Goal: Navigation & Orientation: Find specific page/section

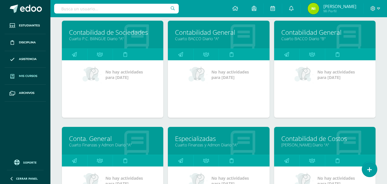
scroll to position [86, 0]
click at [101, 57] on icon at bounding box center [100, 54] width 6 height 11
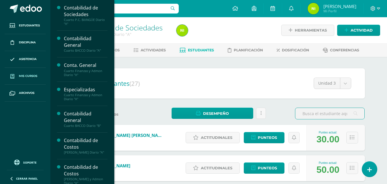
click at [30, 77] on span "Mis cursos" at bounding box center [28, 76] width 18 height 5
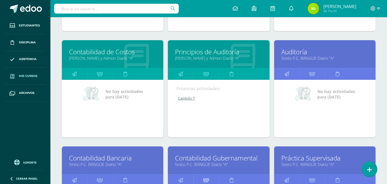
scroll to position [271, 0]
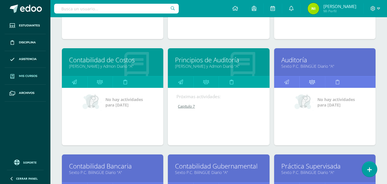
click at [310, 82] on icon at bounding box center [312, 81] width 6 height 11
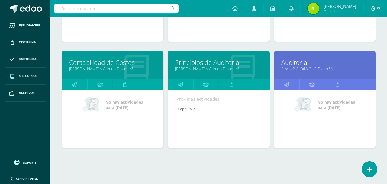
scroll to position [277, 0]
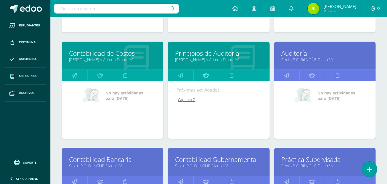
click at [207, 76] on icon at bounding box center [206, 75] width 6 height 11
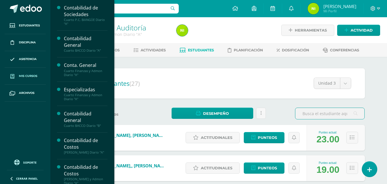
click at [27, 77] on span "Mis cursos" at bounding box center [28, 76] width 18 height 5
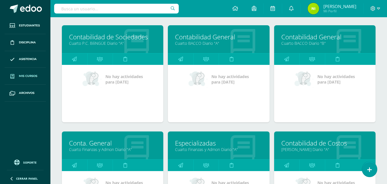
scroll to position [143, 0]
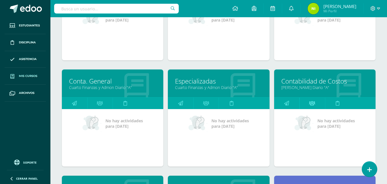
click at [314, 104] on icon at bounding box center [312, 102] width 6 height 11
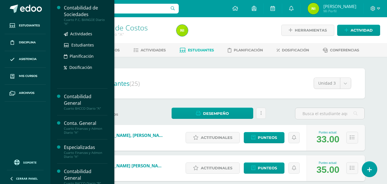
click at [81, 19] on div "Cuarto P.C. BiliNGÜE Diario "A"" at bounding box center [86, 22] width 44 height 8
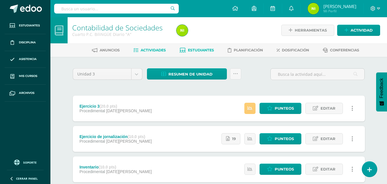
click at [197, 48] on span "Estudiantes" at bounding box center [201, 50] width 26 height 4
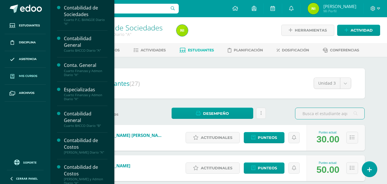
click at [27, 76] on span "Mis cursos" at bounding box center [28, 76] width 18 height 5
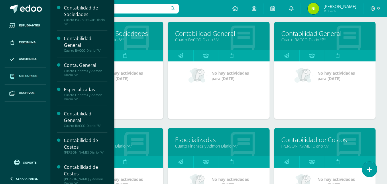
scroll to position [86, 0]
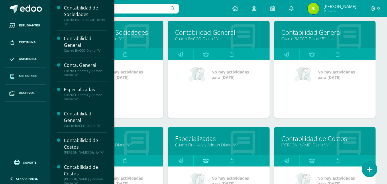
click at [202, 158] on link at bounding box center [206, 160] width 26 height 11
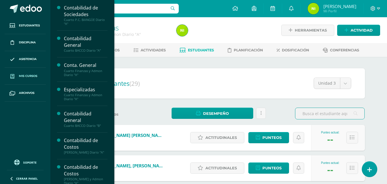
click at [19, 73] on link "Mis cursos" at bounding box center [25, 76] width 41 height 17
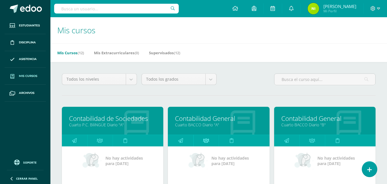
click at [206, 140] on icon at bounding box center [206, 140] width 6 height 11
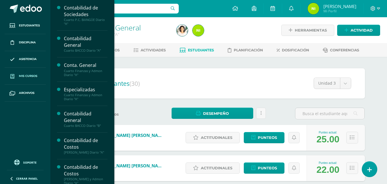
click at [23, 78] on span "Mis cursos" at bounding box center [28, 76] width 18 height 5
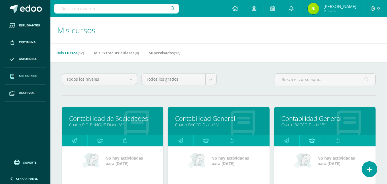
click at [310, 143] on icon at bounding box center [312, 140] width 6 height 11
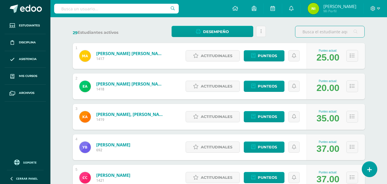
scroll to position [86, 0]
